Goal: Transaction & Acquisition: Subscribe to service/newsletter

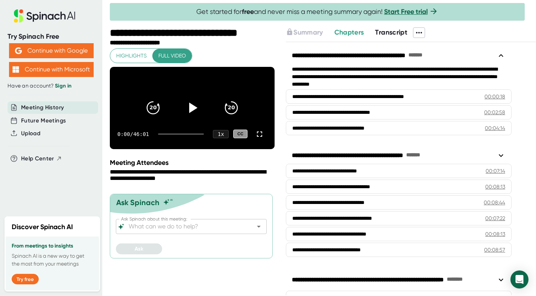
click at [421, 34] on icon at bounding box center [418, 32] width 9 height 9
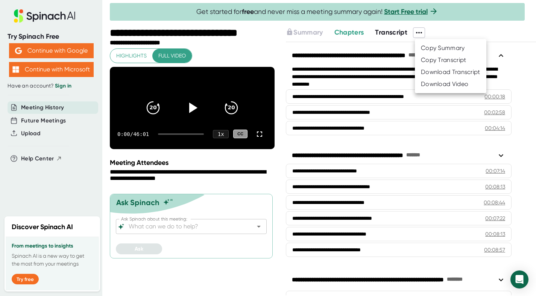
click at [431, 48] on div "Copy Summary" at bounding box center [443, 48] width 44 height 8
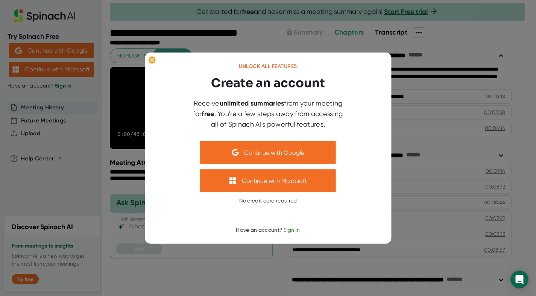
click at [458, 30] on div at bounding box center [268, 148] width 536 height 296
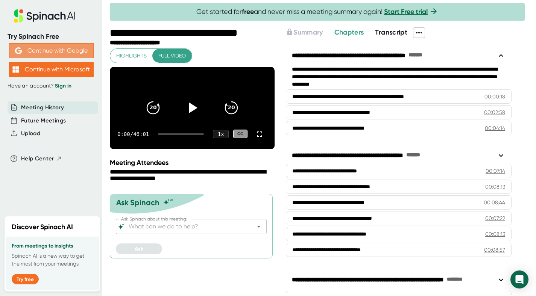
click at [33, 52] on button "Continue with Google" at bounding box center [51, 50] width 85 height 15
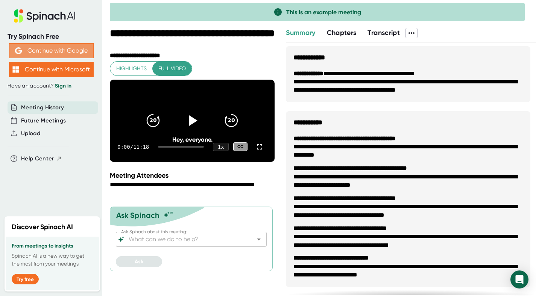
click at [49, 51] on button "Continue with Google" at bounding box center [51, 50] width 85 height 15
click at [60, 86] on link "Sign in" at bounding box center [63, 86] width 17 height 6
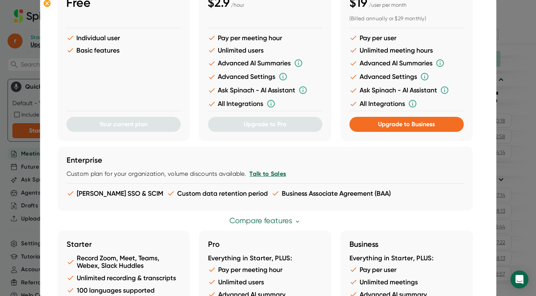
scroll to position [73, 0]
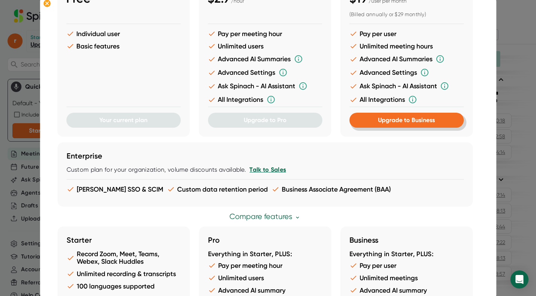
click at [395, 126] on button "Upgrade to Business" at bounding box center [406, 120] width 114 height 15
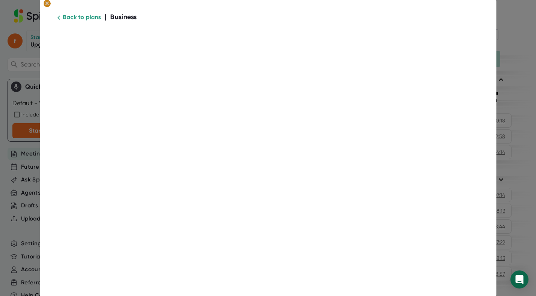
click at [48, 4] on ellipse at bounding box center [46, 4] width 7 height 8
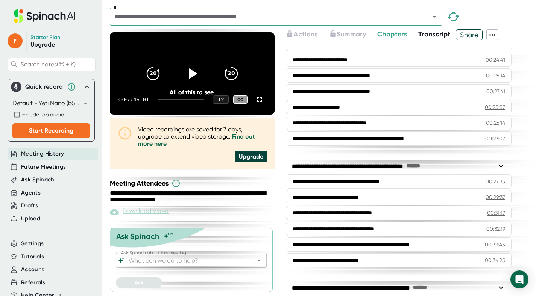
scroll to position [0, 0]
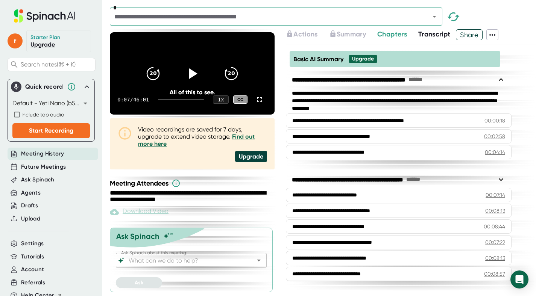
click at [398, 61] on div "Basic AI Summary Upgrade" at bounding box center [394, 59] width 210 height 16
click at [496, 32] on icon at bounding box center [491, 34] width 9 height 9
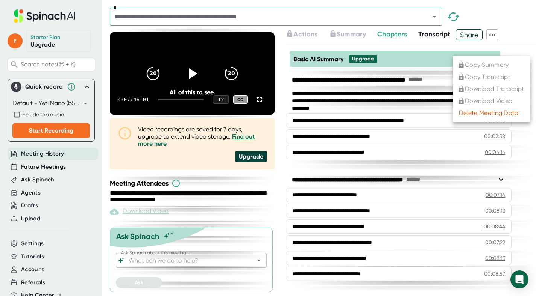
click at [484, 65] on ul "Copy Summary Copy Transcript Download Transcript Download Video Delete Meeting …" at bounding box center [490, 89] width 77 height 66
click at [234, 192] on div at bounding box center [268, 148] width 536 height 296
